Goal: Task Accomplishment & Management: Use online tool/utility

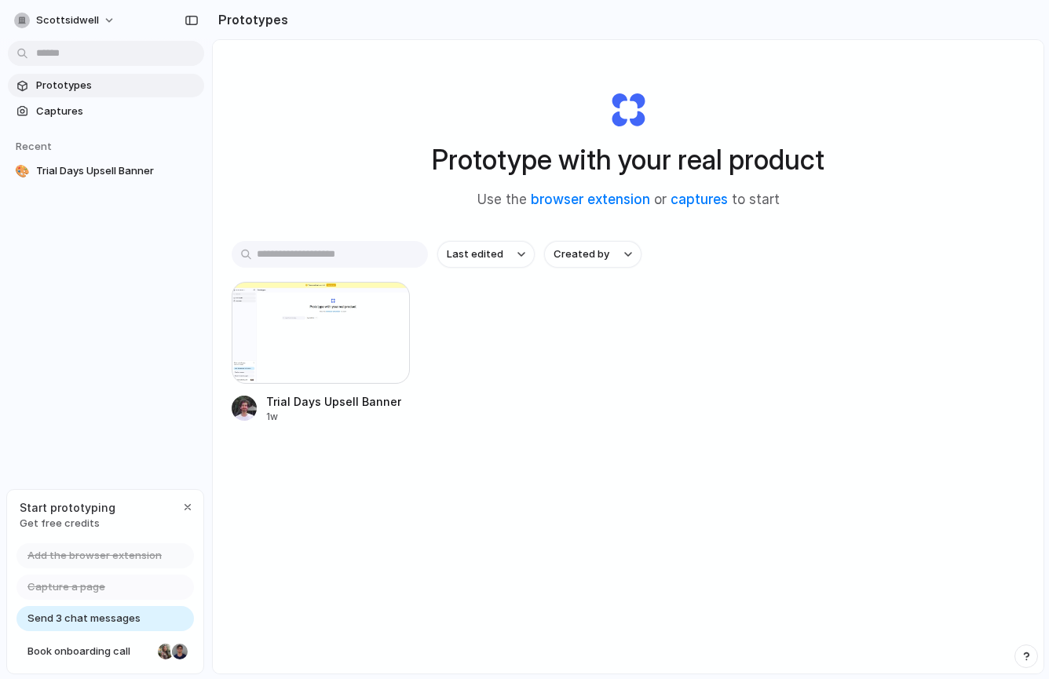
click at [130, 551] on span "Add the browser extension" at bounding box center [94, 556] width 134 height 16
click at [608, 201] on link "browser extension" at bounding box center [590, 200] width 119 height 16
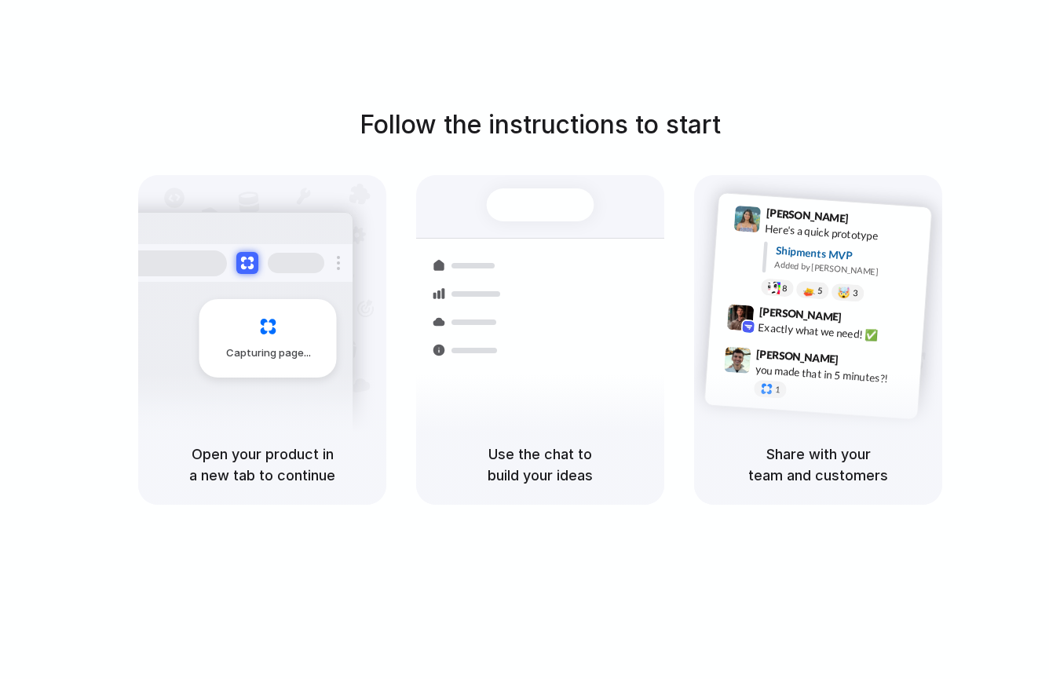
click at [485, 386] on div "Shipments" at bounding box center [457, 349] width 115 height 220
click at [644, 86] on div "Follow the instructions to start Capturing page Open your product in a new tab …" at bounding box center [540, 355] width 1081 height 711
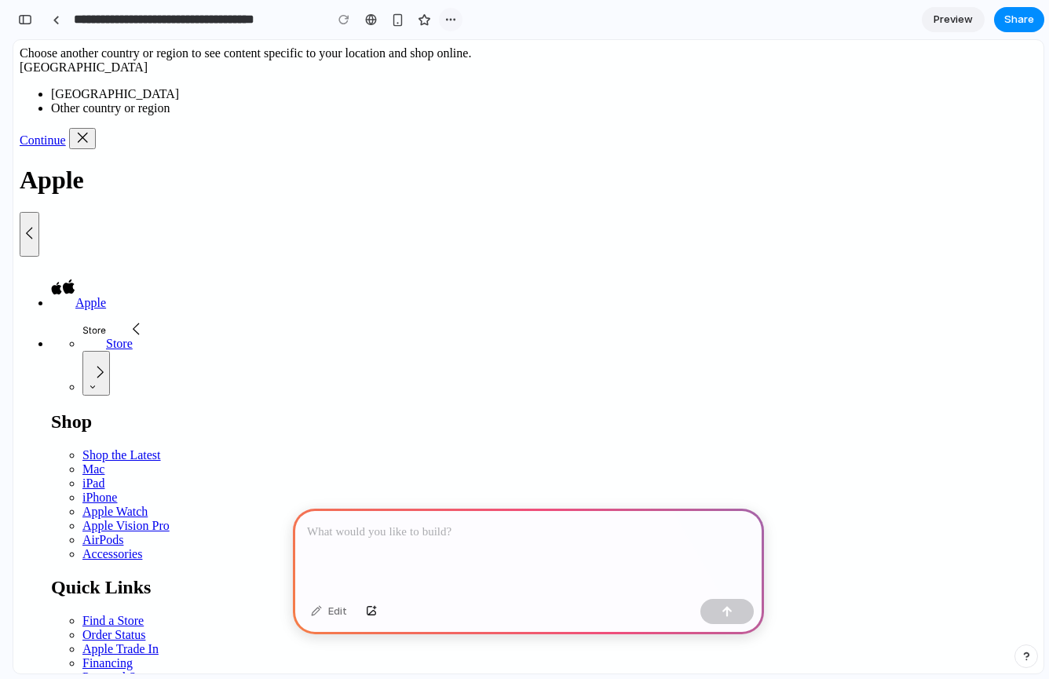
click at [453, 15] on div "button" at bounding box center [451, 19] width 13 height 13
click at [453, 15] on div "Duplicate Delete" at bounding box center [524, 339] width 1049 height 679
click at [628, 578] on div at bounding box center [528, 551] width 471 height 84
click at [443, 596] on div "Edit" at bounding box center [528, 614] width 471 height 42
click at [326, 613] on div "Edit" at bounding box center [329, 611] width 52 height 25
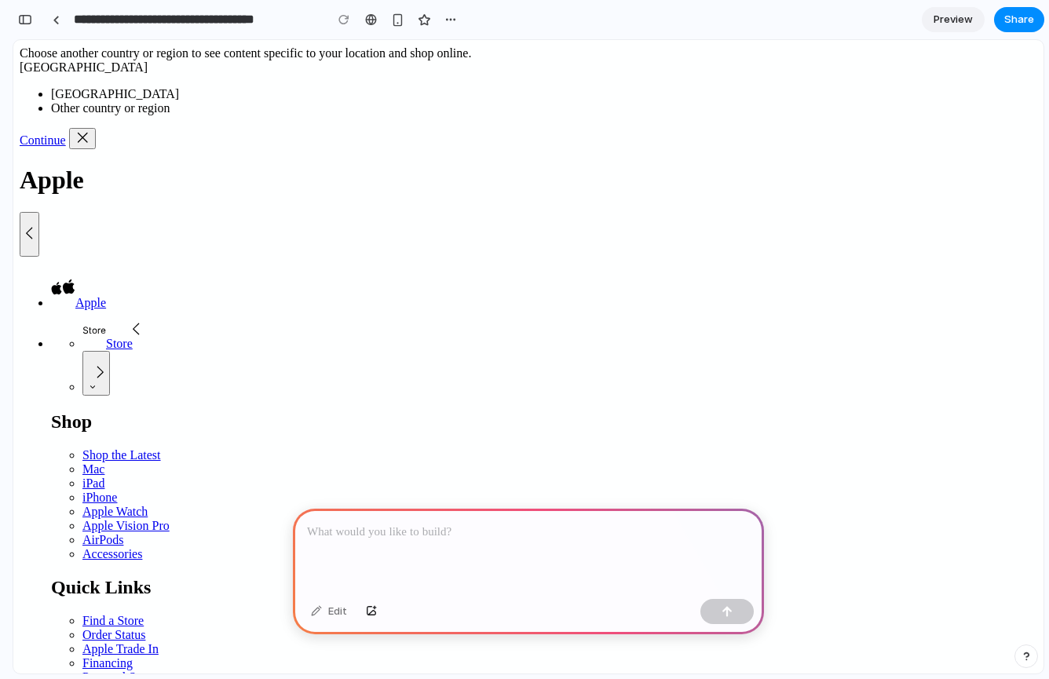
click at [419, 522] on div at bounding box center [528, 551] width 471 height 84
click at [325, 617] on div "Edit" at bounding box center [329, 611] width 52 height 25
drag, startPoint x: 325, startPoint y: 617, endPoint x: 314, endPoint y: 589, distance: 29.6
click at [325, 616] on div "Edit" at bounding box center [329, 611] width 52 height 25
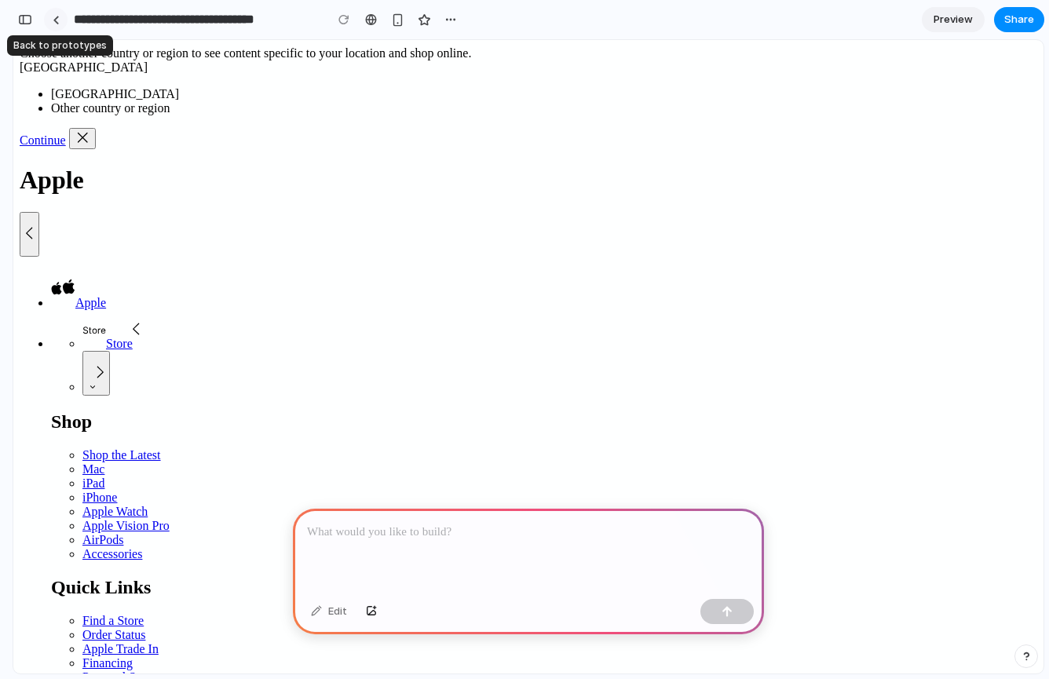
click at [58, 16] on div at bounding box center [56, 20] width 7 height 9
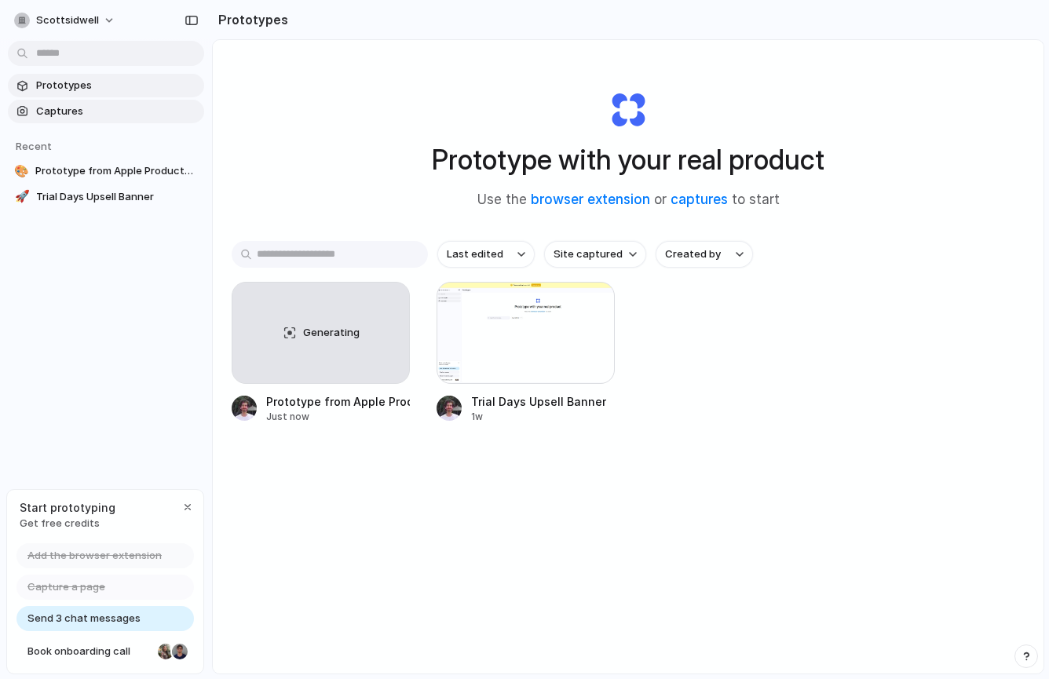
click at [101, 114] on span "Captures" at bounding box center [117, 112] width 162 height 16
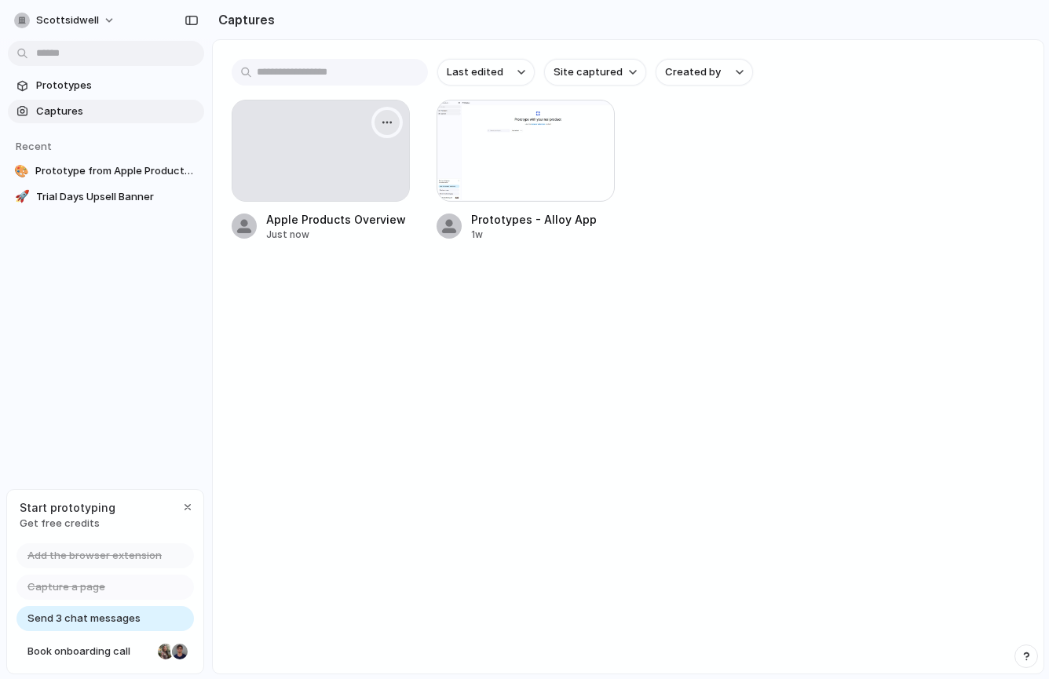
click at [387, 121] on div "button" at bounding box center [387, 122] width 13 height 13
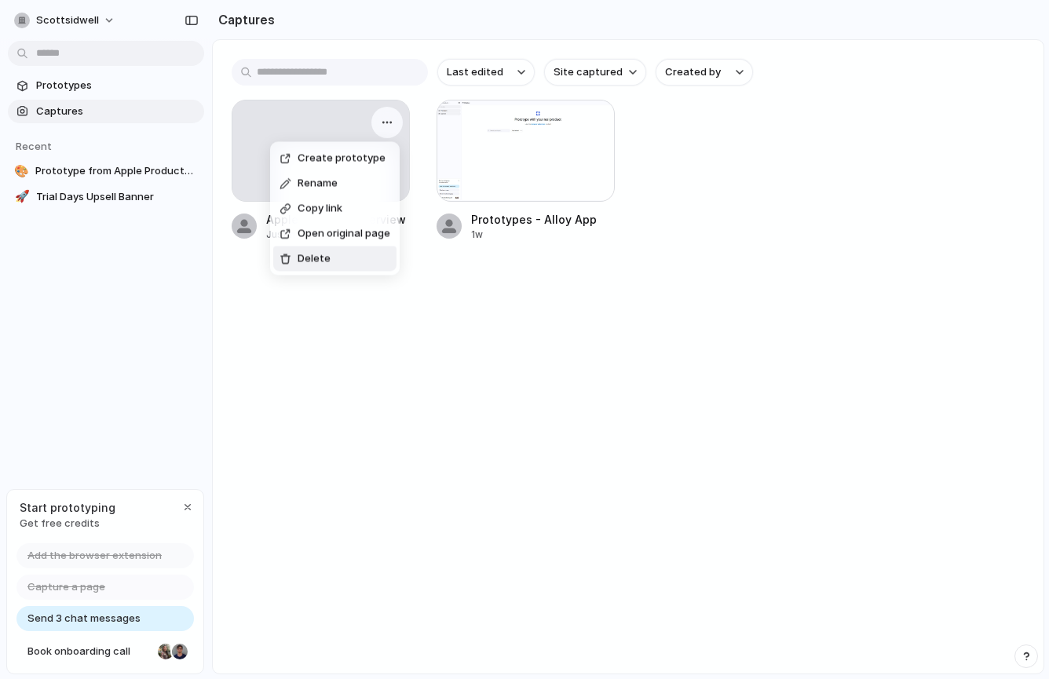
click at [471, 441] on div "Create prototype Rename Copy link Open original page Delete" at bounding box center [524, 339] width 1049 height 679
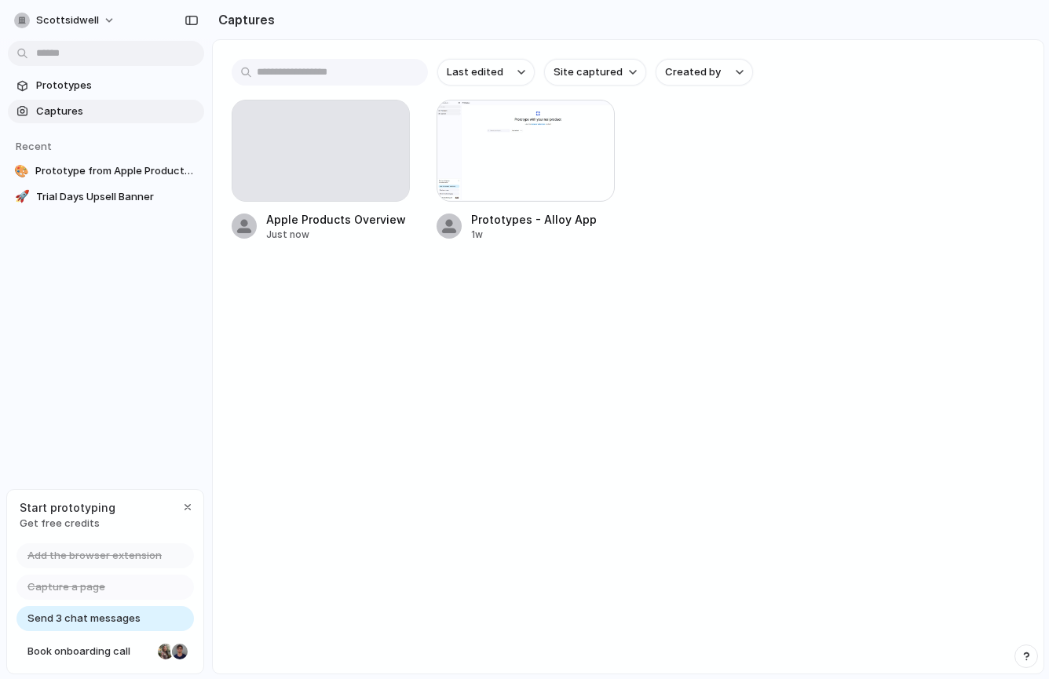
click at [514, 318] on div "Create prototype Rename Copy link Open original page Delete" at bounding box center [524, 339] width 1049 height 679
